Goal: Download file/media

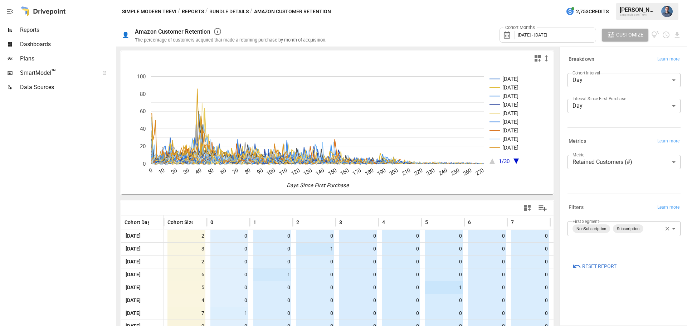
click at [630, 0] on body "Reports Dashboards Plans SmartModel ™ Data Sources Simple Modern Trevi / Report…" at bounding box center [343, 0] width 687 height 0
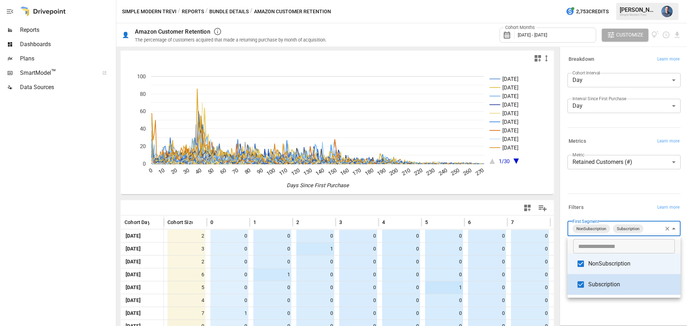
click at [594, 287] on span "Subscription" at bounding box center [631, 284] width 87 height 9
type input "**********"
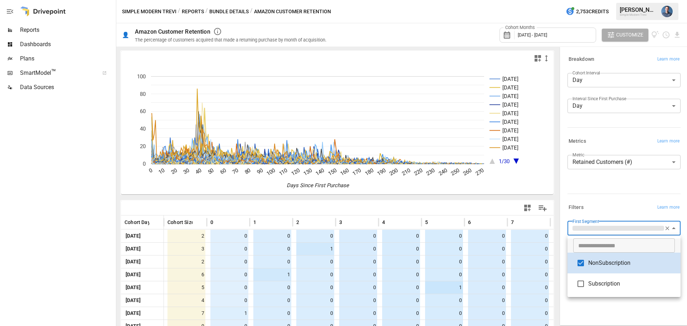
click at [615, 183] on div at bounding box center [343, 163] width 687 height 326
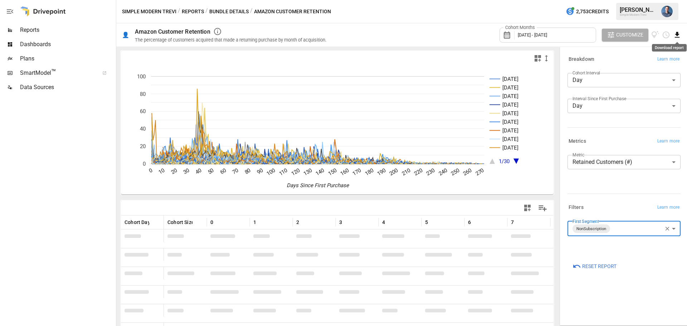
click at [677, 34] on icon "Download report" at bounding box center [677, 35] width 5 height 6
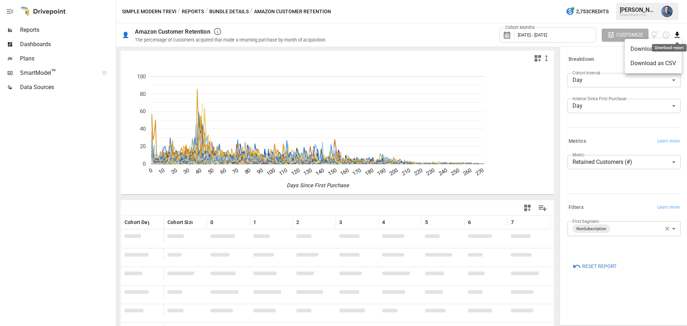
click at [658, 64] on li "Download as CSV" at bounding box center [653, 63] width 57 height 14
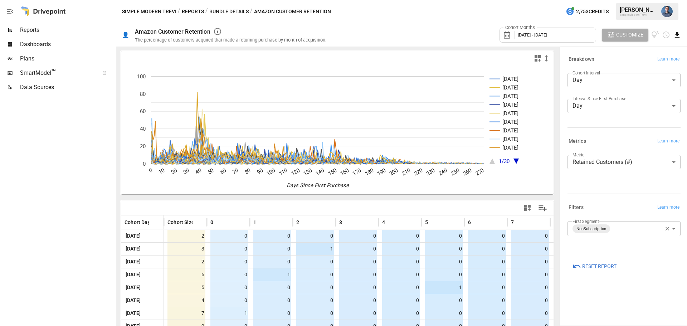
click at [676, 37] on icon "Download report" at bounding box center [677, 35] width 5 height 6
click at [663, 64] on li "Download as CSV" at bounding box center [653, 63] width 57 height 14
click at [615, 0] on body "Reports Dashboards Plans SmartModel ™ Data Sources Simple Modern Trevi / Report…" at bounding box center [343, 0] width 687 height 0
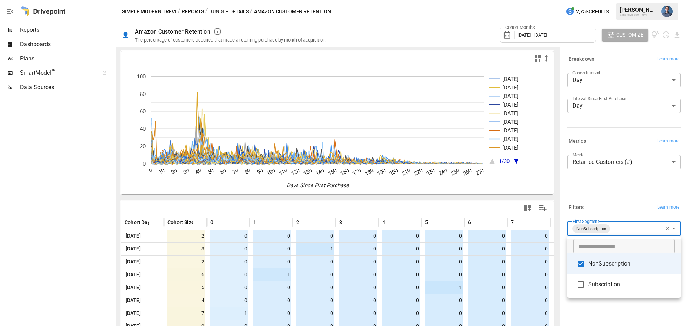
click at [598, 266] on span "NonSubscription" at bounding box center [631, 263] width 87 height 9
click at [597, 282] on span "Subscription" at bounding box center [631, 284] width 87 height 9
type input "**********"
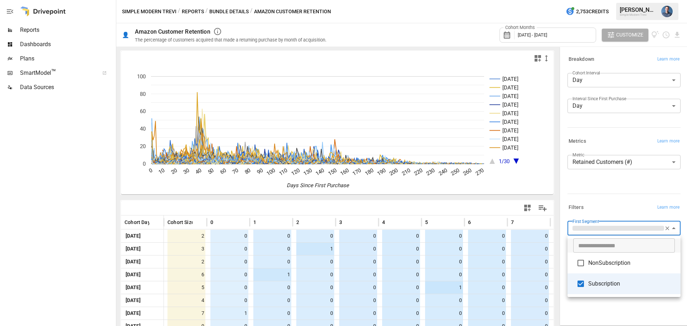
click at [618, 310] on div at bounding box center [343, 163] width 687 height 326
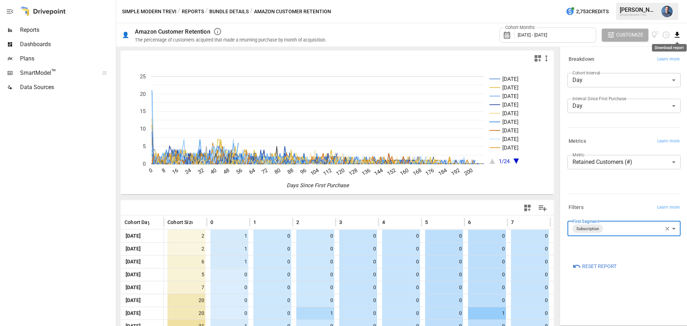
click at [678, 34] on icon "Download report" at bounding box center [677, 35] width 5 height 6
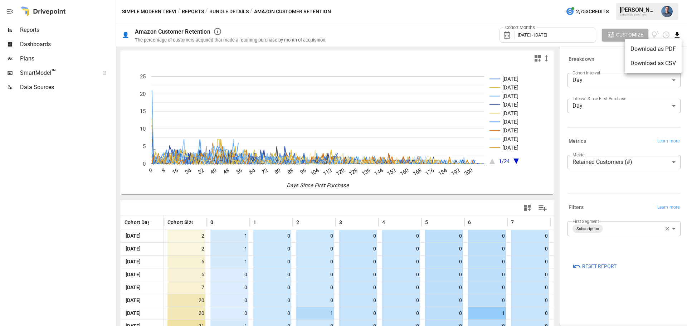
click at [653, 67] on li "Download as CSV" at bounding box center [653, 63] width 57 height 14
click at [151, 12] on button "Simple Modern Trevi" at bounding box center [149, 11] width 54 height 9
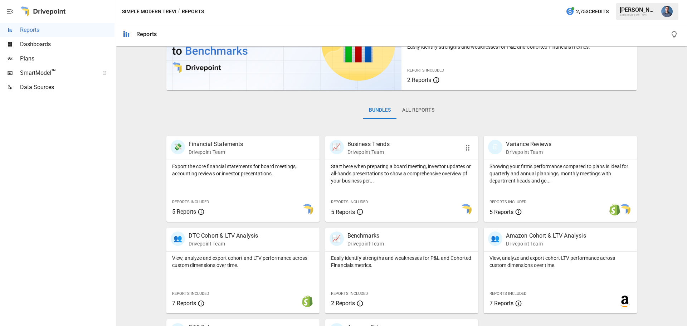
scroll to position [137, 0]
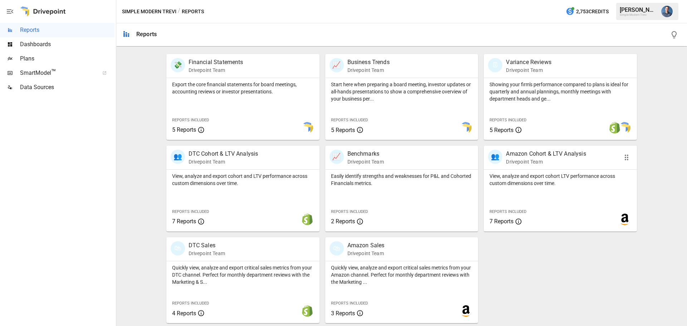
click at [562, 183] on p "View, analyze and export cohort LTV performance across custom dimensions over t…" at bounding box center [561, 179] width 142 height 14
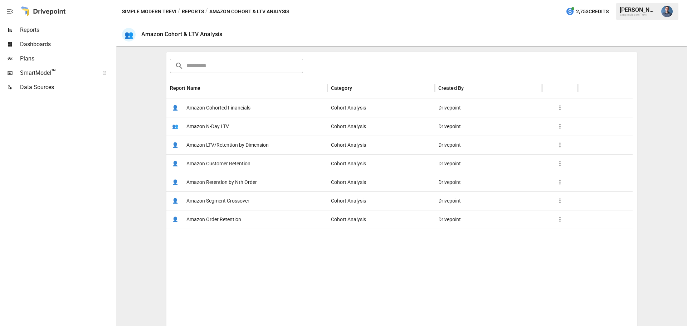
scroll to position [107, 0]
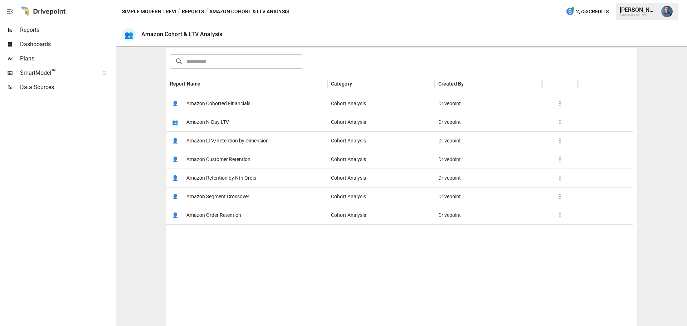
click at [240, 144] on span "Amazon LTV/Retention by Dimension" at bounding box center [227, 141] width 82 height 18
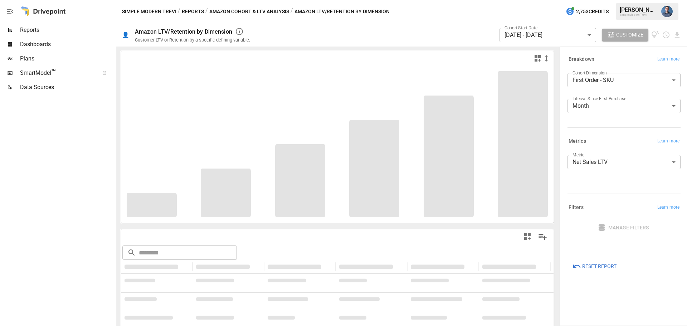
click at [598, 0] on body "**********" at bounding box center [343, 0] width 687 height 0
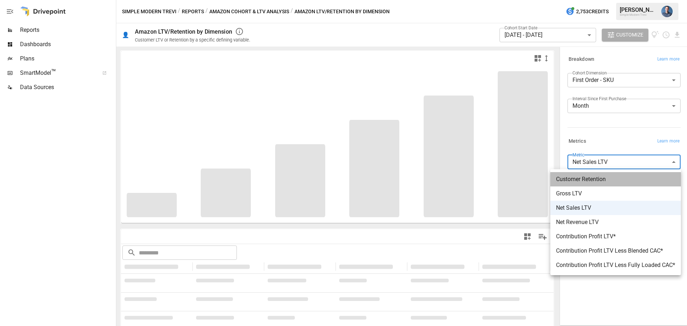
click at [605, 182] on span "Customer Retention" at bounding box center [615, 179] width 119 height 9
type input "**********"
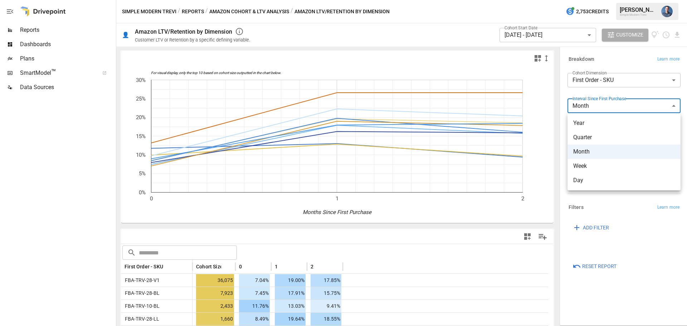
click at [608, 0] on body "Reports Dashboards Plans SmartModel ™ Data Sources Simple Modern Trevi / Report…" at bounding box center [343, 0] width 687 height 0
click at [591, 162] on span "Week" at bounding box center [624, 166] width 102 height 9
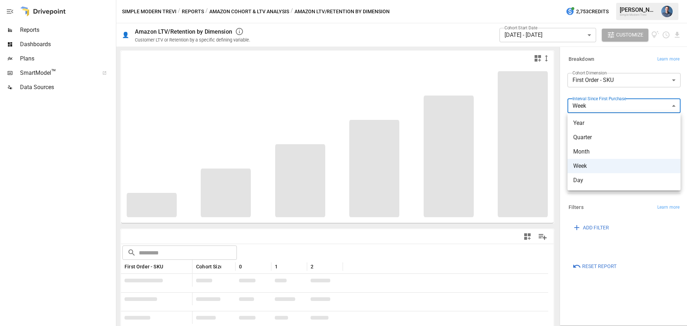
click at [599, 0] on body "Reports Dashboards Plans SmartModel ™ Data Sources Simple Modern Trevi / Report…" at bounding box center [343, 0] width 687 height 0
click at [592, 182] on span "Day" at bounding box center [624, 180] width 102 height 9
type input "***"
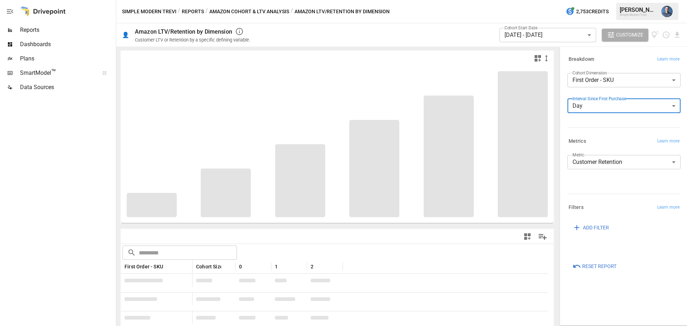
click at [595, 0] on body "Reports Dashboards Plans SmartModel ™ Data Sources Simple Modern Trevi / Report…" at bounding box center [343, 0] width 687 height 0
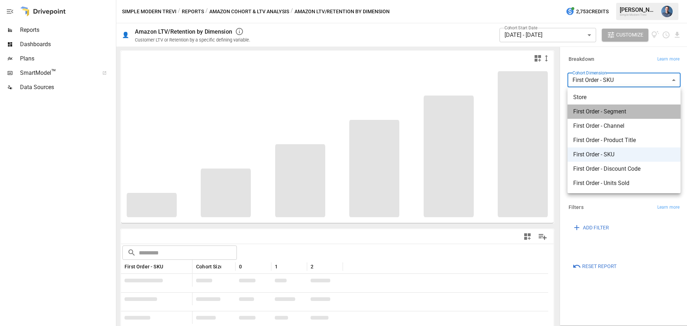
click at [603, 114] on span "First Order - Segment" at bounding box center [624, 111] width 102 height 9
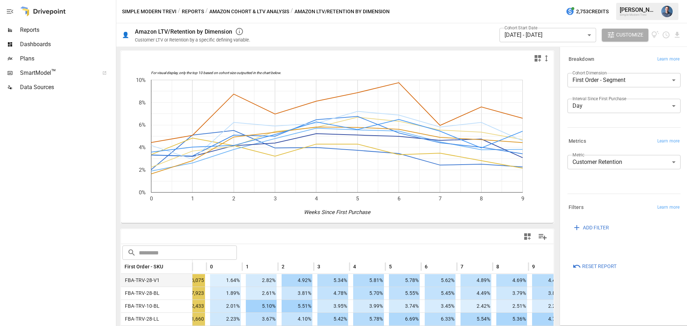
drag, startPoint x: 410, startPoint y: 291, endPoint x: 472, endPoint y: 279, distance: 62.7
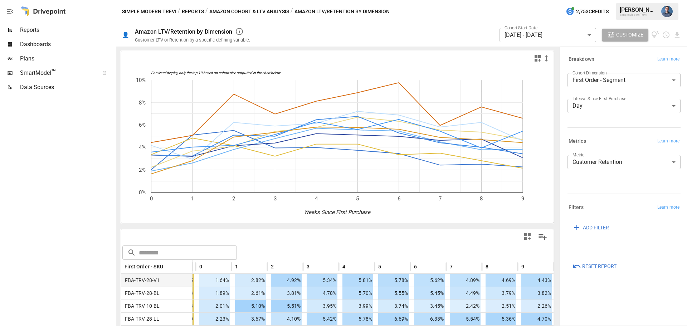
drag, startPoint x: 537, startPoint y: 286, endPoint x: 513, endPoint y: 275, distance: 27.1
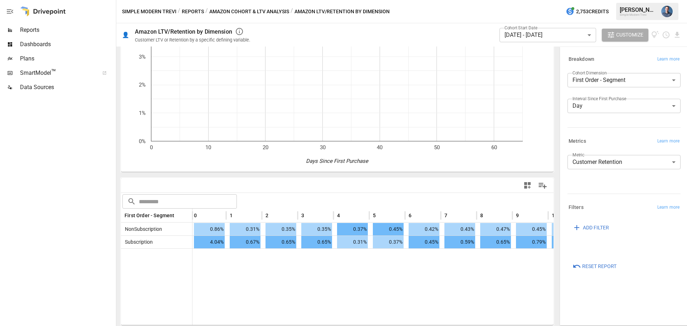
scroll to position [0, 952]
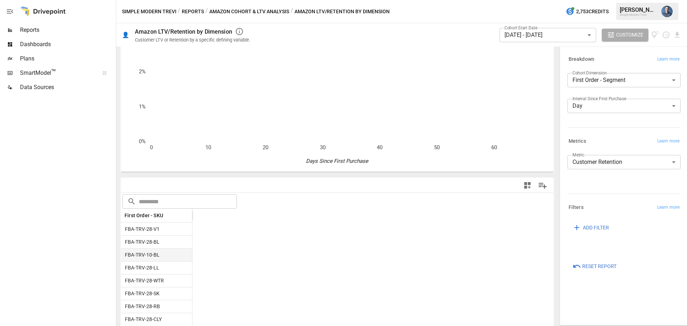
drag, startPoint x: 381, startPoint y: 272, endPoint x: 497, endPoint y: 259, distance: 117.1
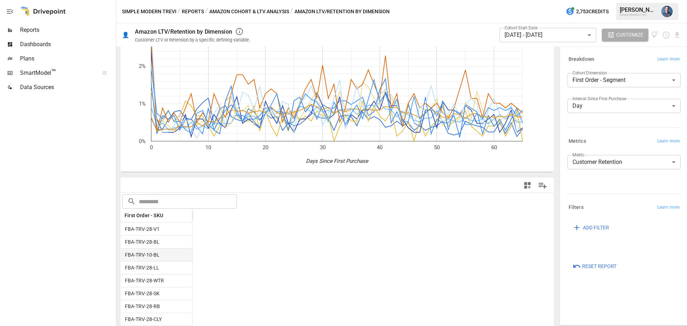
scroll to position [0, 2049]
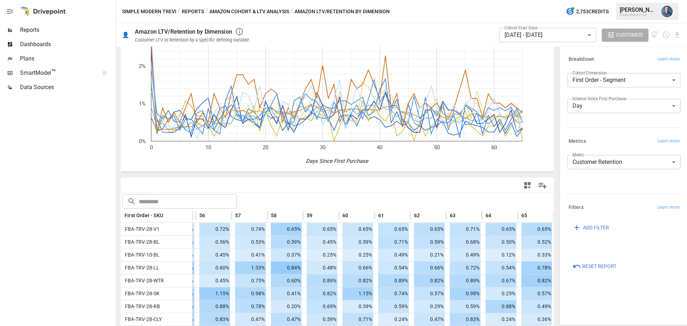
click at [613, 0] on body "Reports Dashboards Plans SmartModel ™ Data Sources Simple Modern Trevi / Report…" at bounding box center [343, 0] width 687 height 0
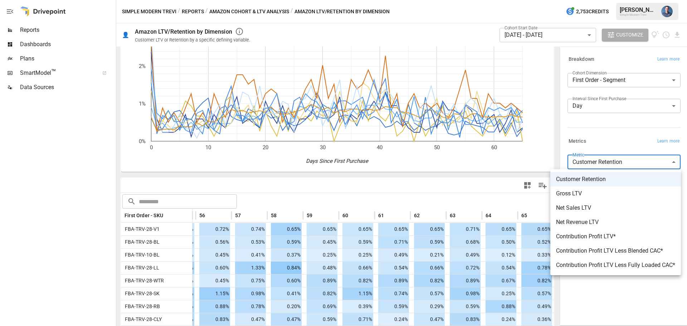
click at [617, 132] on div at bounding box center [343, 163] width 687 height 326
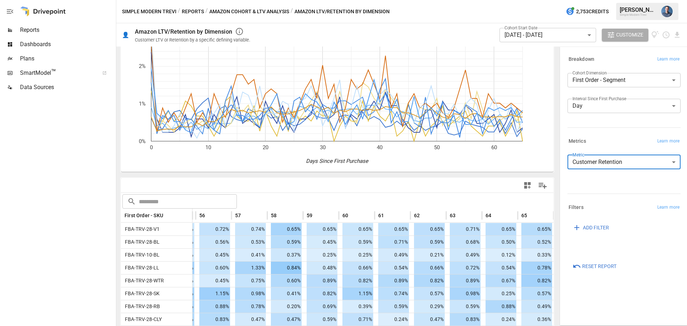
click at [605, 0] on body "Reports Dashboards Plans SmartModel ™ Data Sources Simple Modern Trevi / Report…" at bounding box center [343, 0] width 687 height 0
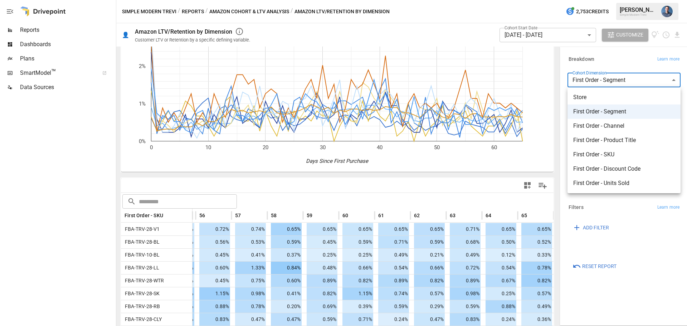
click at [601, 113] on span "First Order - Segment" at bounding box center [624, 111] width 102 height 9
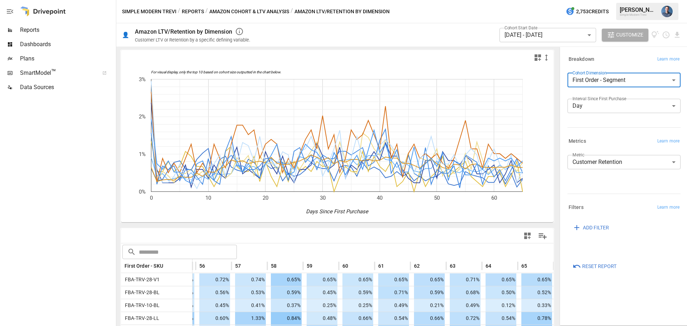
scroll to position [0, 0]
click at [609, 0] on body "Reports Dashboards Plans SmartModel ™ Data Sources Simple Modern Trevi / Report…" at bounding box center [343, 0] width 687 height 0
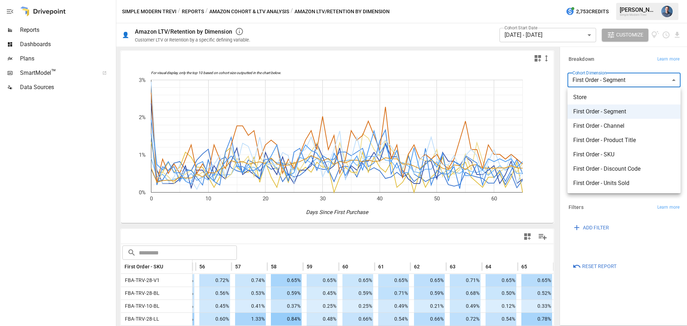
click at [594, 99] on span "Store" at bounding box center [624, 97] width 102 height 9
click at [580, 97] on span "Store" at bounding box center [624, 97] width 102 height 9
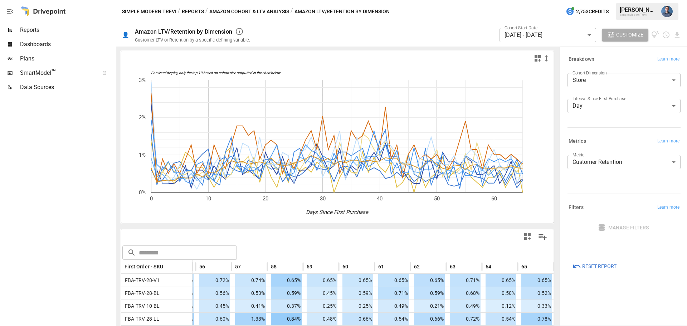
click at [594, 0] on body "Reports Dashboards Plans SmartModel ™ Data Sources Simple Modern Trevi / Report…" at bounding box center [343, 0] width 687 height 0
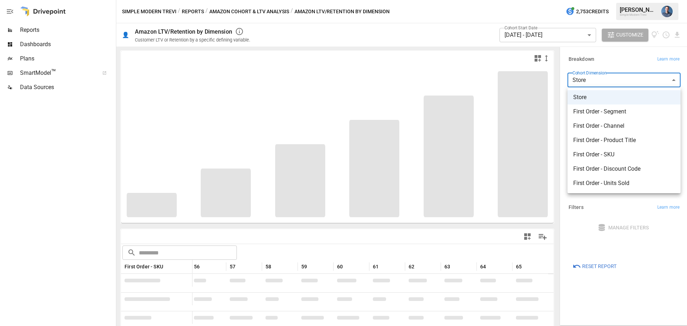
click at [590, 110] on span "First Order - Segment" at bounding box center [624, 111] width 102 height 9
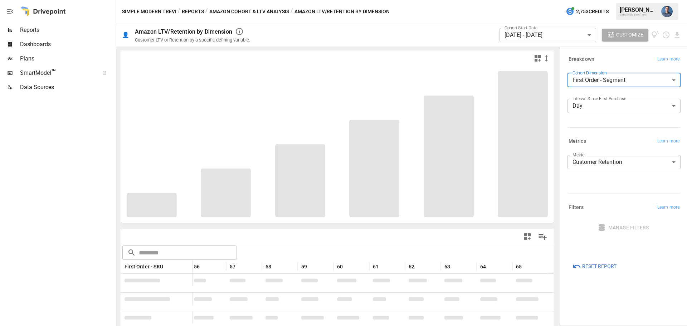
type input "**********"
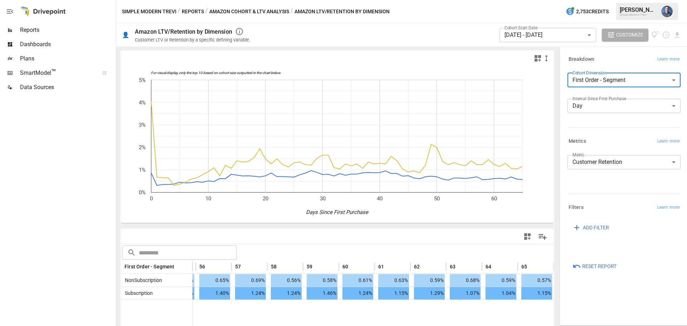
click at [682, 31] on div "👤 Amazon LTV/Retention by Dimension Customer LTV or Retention by a specific def…" at bounding box center [401, 34] width 571 height 23
click at [678, 34] on icon "Download report" at bounding box center [677, 35] width 5 height 6
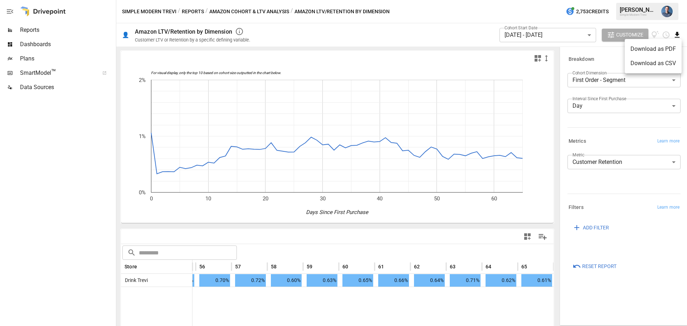
click at [597, 92] on div at bounding box center [343, 163] width 687 height 326
